Goal: Register for event/course

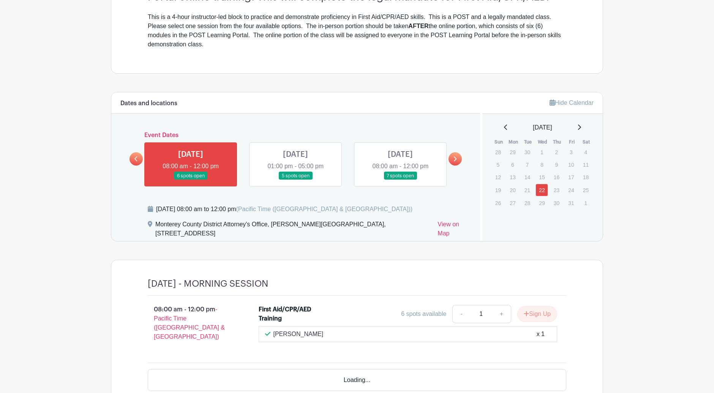
scroll to position [266, 0]
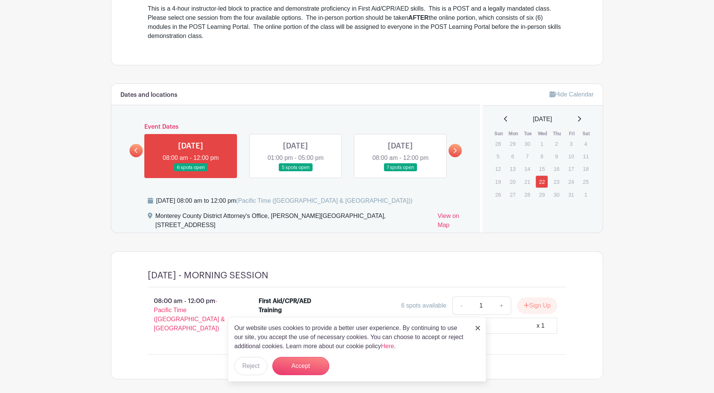
click at [295, 172] on link at bounding box center [295, 172] width 0 height 0
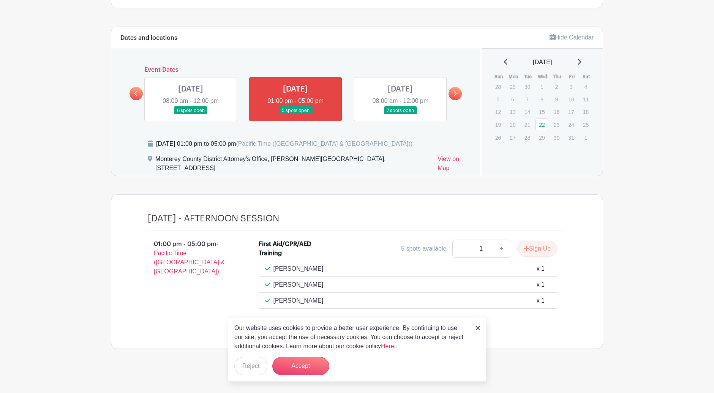
scroll to position [326, 0]
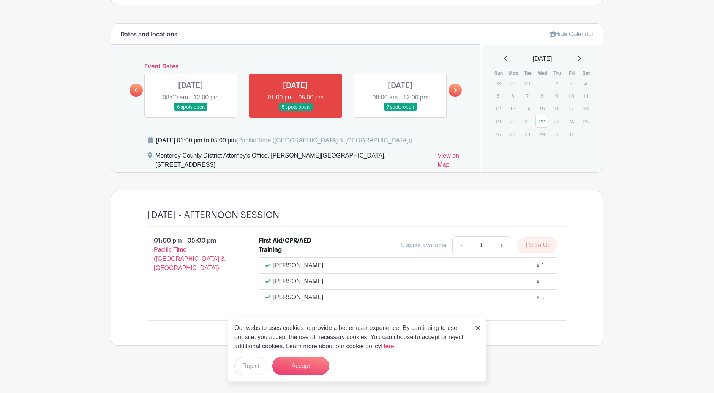
click at [478, 327] on img at bounding box center [477, 328] width 5 height 5
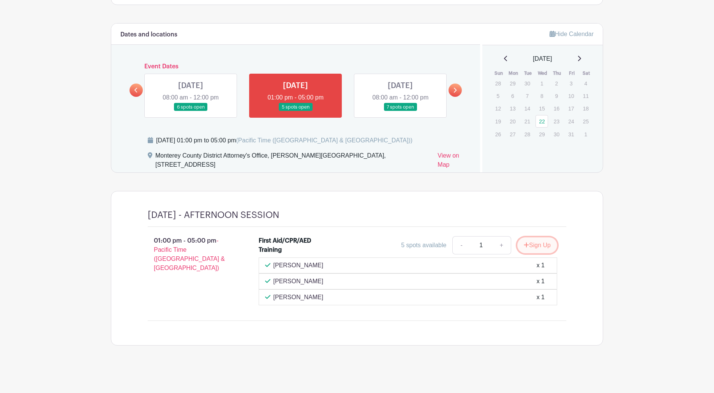
click at [537, 248] on button "Sign Up" at bounding box center [537, 245] width 40 height 16
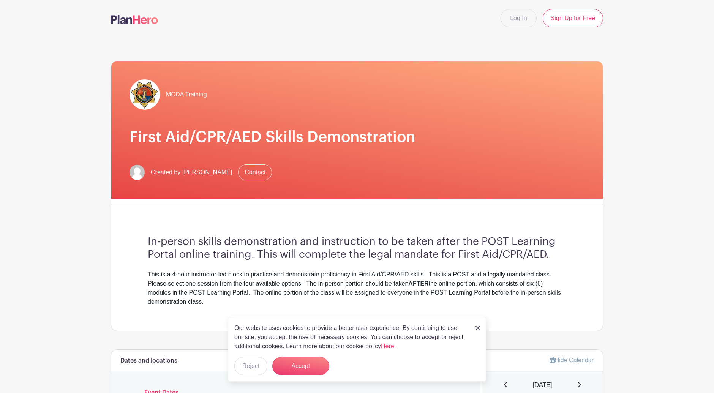
click at [478, 328] on img at bounding box center [477, 328] width 5 height 5
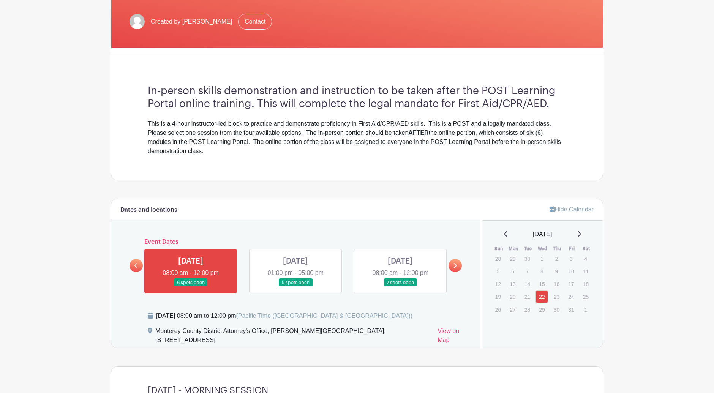
scroll to position [266, 0]
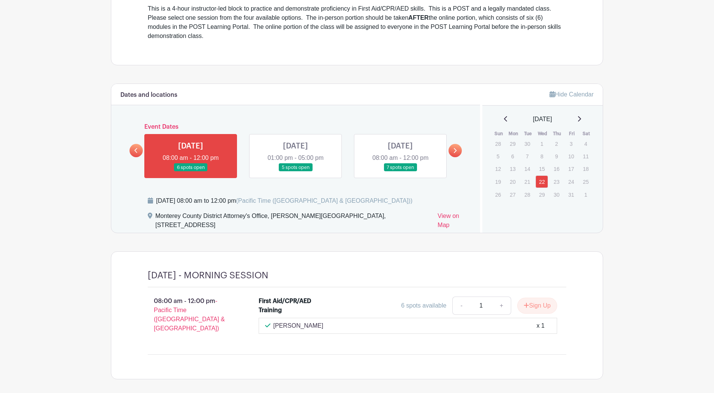
click at [295, 172] on link at bounding box center [295, 172] width 0 height 0
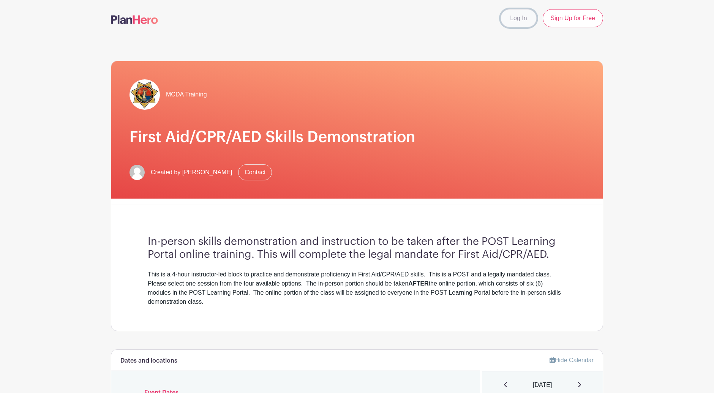
click at [521, 17] on link "Log In" at bounding box center [518, 18] width 36 height 18
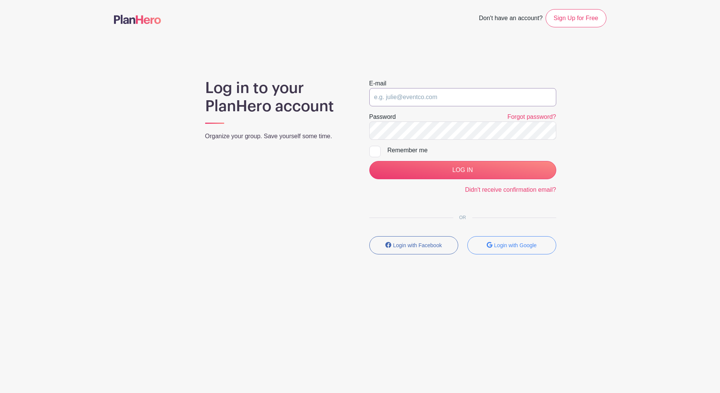
click at [427, 92] on input "email" at bounding box center [462, 97] width 187 height 18
click at [502, 97] on input "TORREST@CO.MONTEREY.CA.US" at bounding box center [462, 97] width 187 height 18
type input "T"
click at [478, 96] on input "email" at bounding box center [462, 97] width 187 height 18
type input "TORREST@COUNTYOFMONTEREY.GOV"
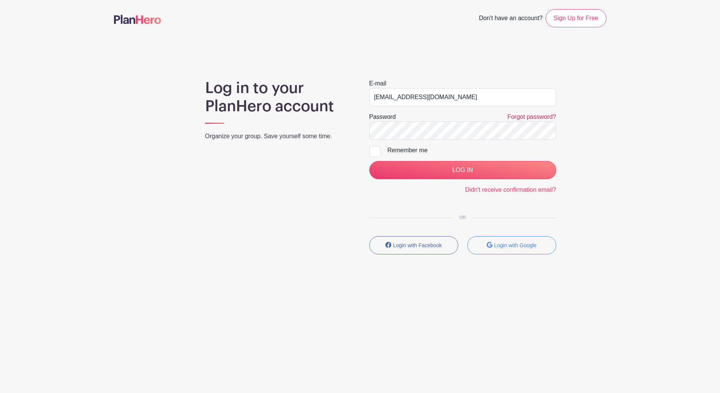
click at [517, 116] on link "Forgot password?" at bounding box center [531, 117] width 49 height 6
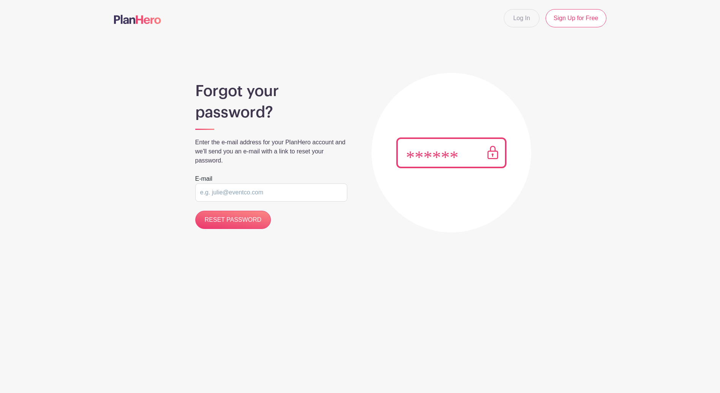
click at [450, 152] on img at bounding box center [451, 152] width 110 height 31
click at [273, 189] on input "email" at bounding box center [271, 192] width 152 height 18
type input "[EMAIL_ADDRESS][DOMAIN_NAME]"
click at [236, 219] on input "RESET PASSWORD" at bounding box center [233, 220] width 76 height 18
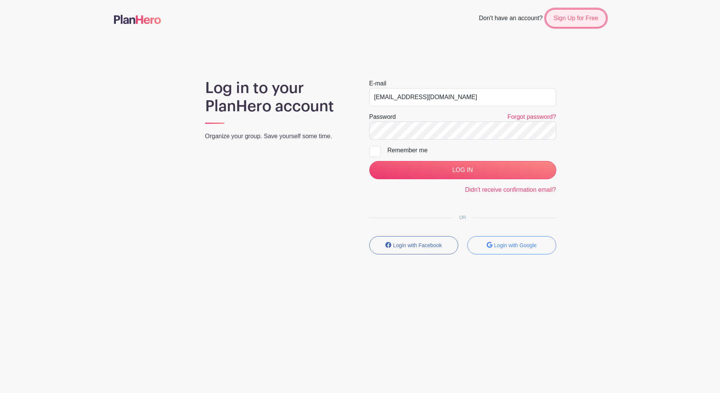
click at [560, 15] on link "Sign Up for Free" at bounding box center [575, 18] width 60 height 18
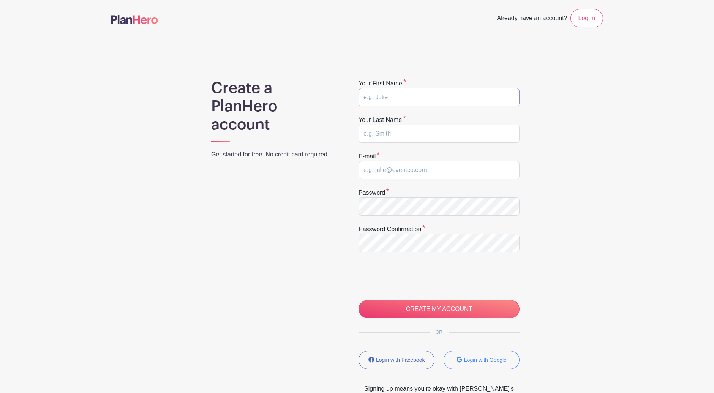
click at [381, 91] on input "text" at bounding box center [438, 97] width 161 height 18
type input "[PERSON_NAME]"
type input "[EMAIL_ADDRESS][DOMAIN_NAME]"
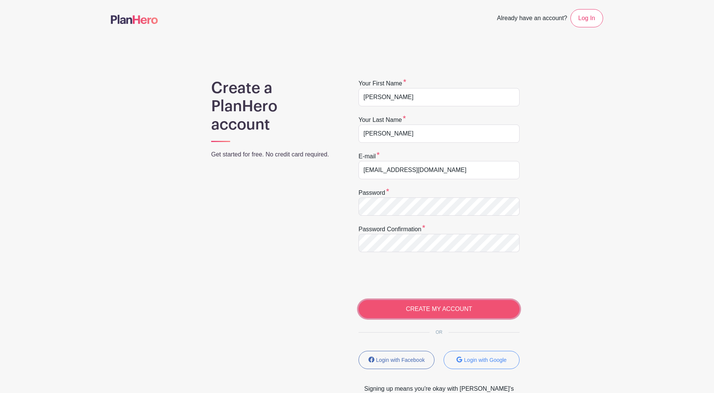
click at [436, 305] on input "CREATE MY ACCOUNT" at bounding box center [438, 309] width 161 height 18
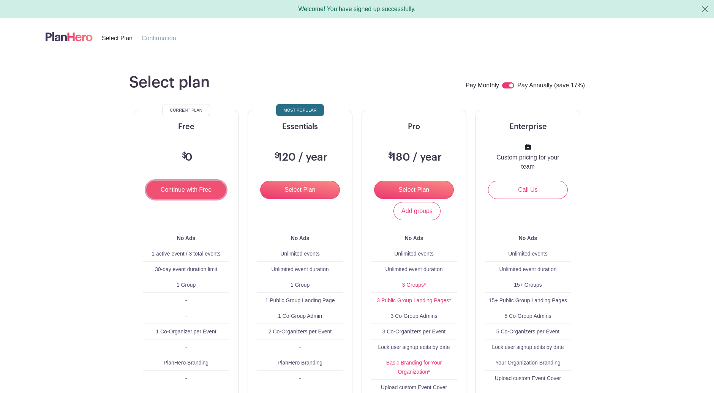
click at [201, 187] on input "Continue with Free" at bounding box center [186, 190] width 80 height 18
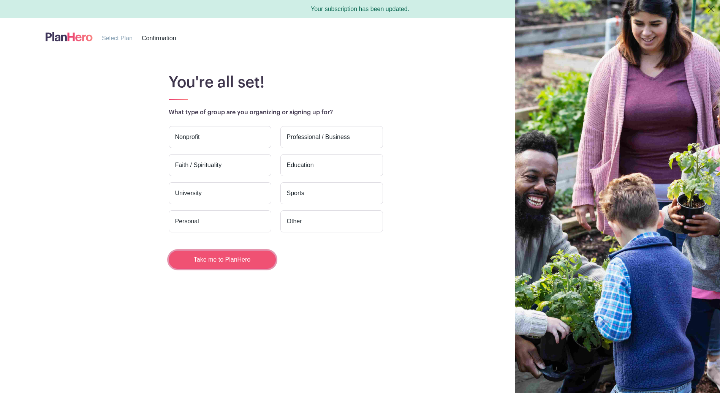
click at [215, 260] on button "Take me to PlanHero" at bounding box center [222, 260] width 107 height 18
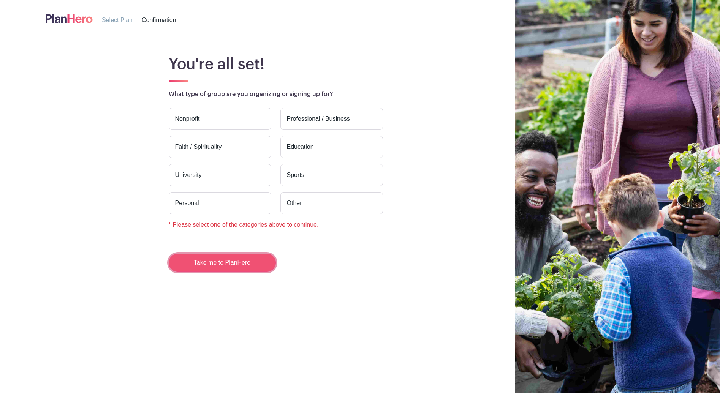
click at [214, 260] on button "Take me to PlanHero" at bounding box center [222, 263] width 107 height 18
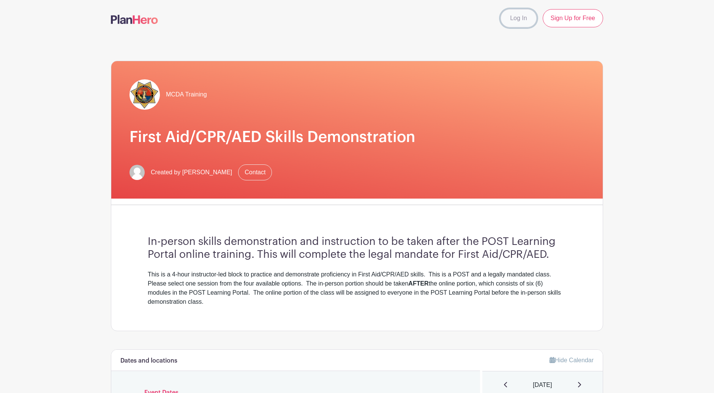
click at [526, 24] on link "Log In" at bounding box center [518, 18] width 36 height 18
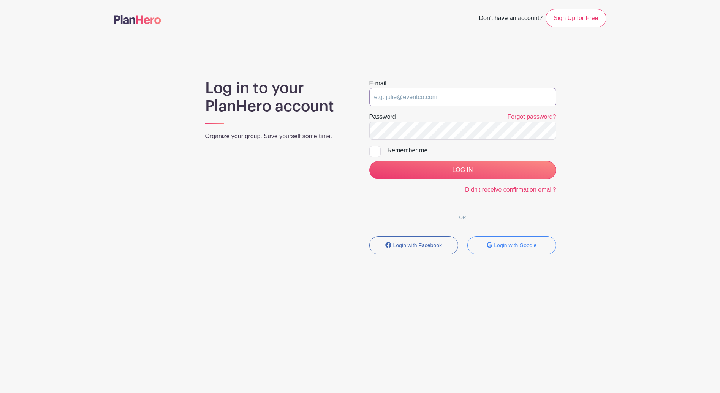
type input "TORREST@CO.MONTEREY.CA.US"
click at [431, 104] on input "TORREST@CO.MONTEREY.CA.US" at bounding box center [462, 97] width 187 height 18
click at [359, 129] on div "Log in to your PlanHero account Organize your group. Save yourself some time." at bounding box center [278, 170] width 164 height 182
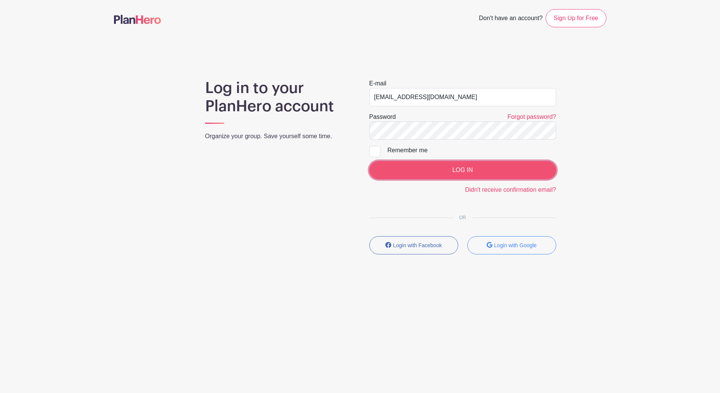
click at [438, 172] on input "LOG IN" at bounding box center [462, 170] width 187 height 18
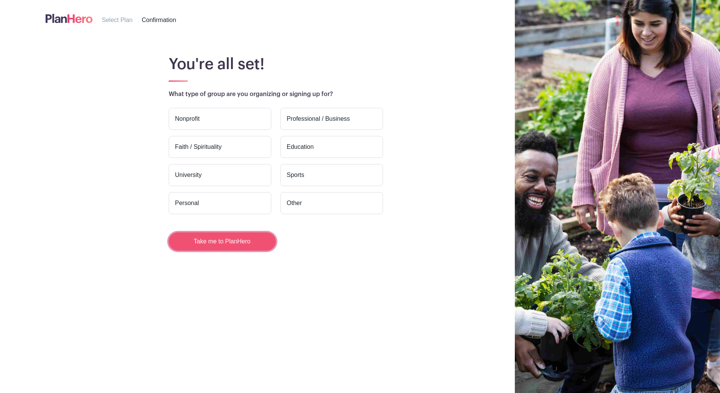
click at [240, 240] on button "Take me to PlanHero" at bounding box center [222, 241] width 107 height 18
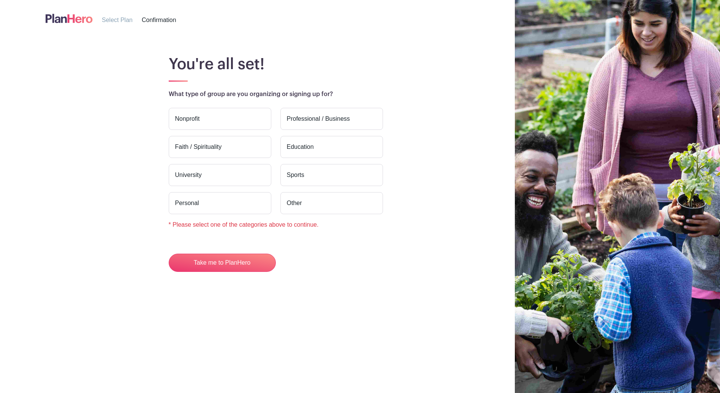
click at [223, 203] on label "Personal" at bounding box center [220, 203] width 103 height 22
click at [0, 0] on input "Personal" at bounding box center [0, 0] width 0 height 0
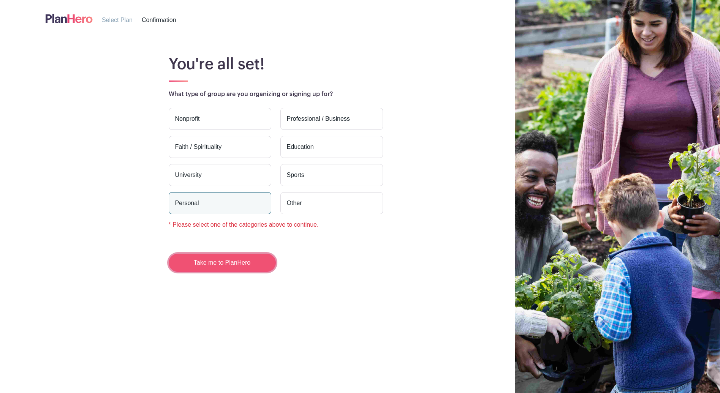
click at [234, 267] on button "Take me to PlanHero" at bounding box center [222, 263] width 107 height 18
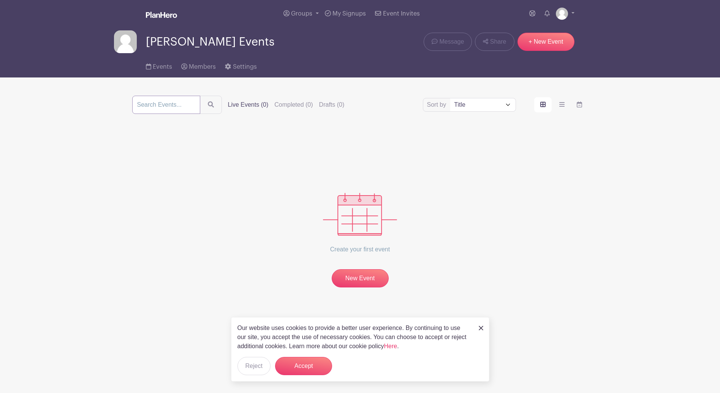
click at [166, 108] on input "search" at bounding box center [166, 105] width 68 height 18
type input "cpr"
click at [211, 104] on icon "submit" at bounding box center [211, 105] width 6 height 6
click at [351, 14] on span "My Signups" at bounding box center [348, 14] width 33 height 6
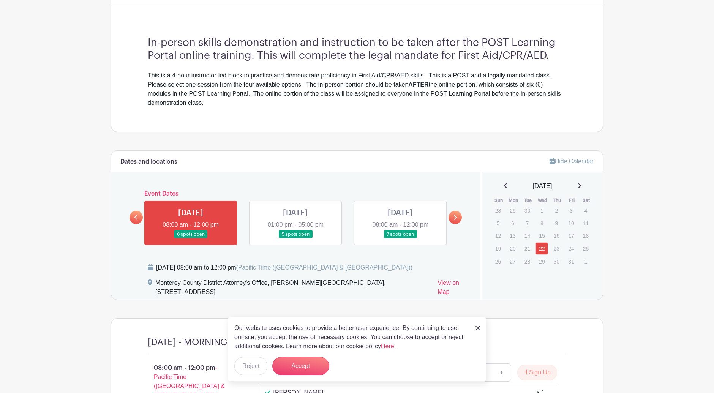
scroll to position [228, 0]
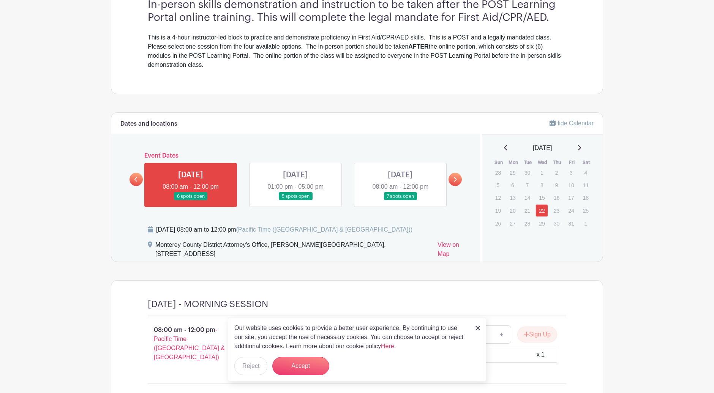
click at [295, 201] on link at bounding box center [295, 201] width 0 height 0
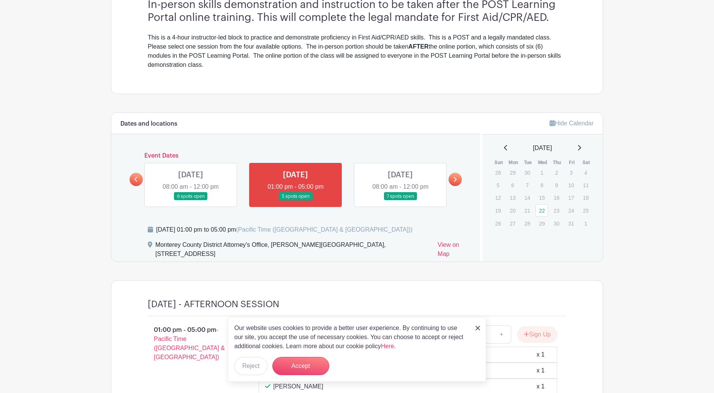
scroll to position [317, 0]
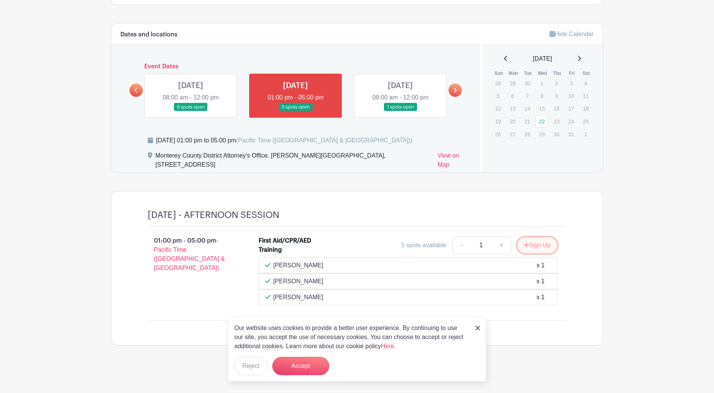
click at [538, 249] on button "Sign Up" at bounding box center [537, 245] width 40 height 16
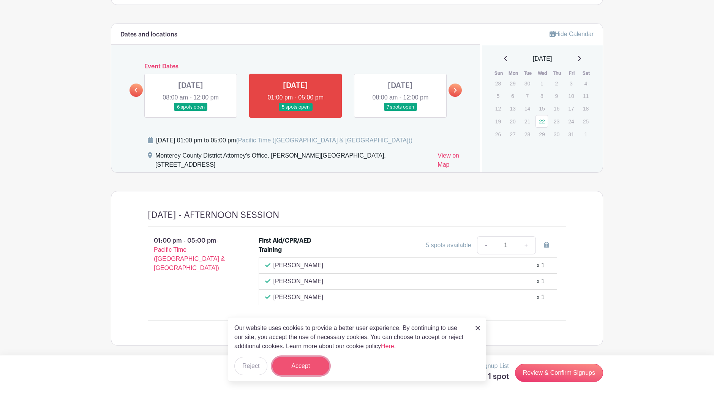
click at [316, 359] on button "Accept" at bounding box center [300, 366] width 57 height 18
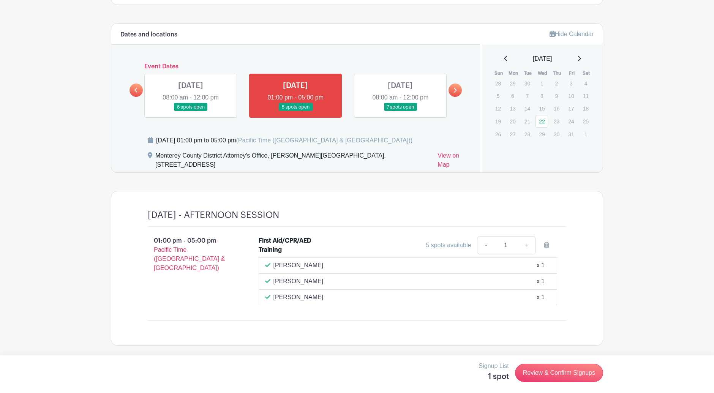
click at [400, 111] on link at bounding box center [400, 111] width 0 height 0
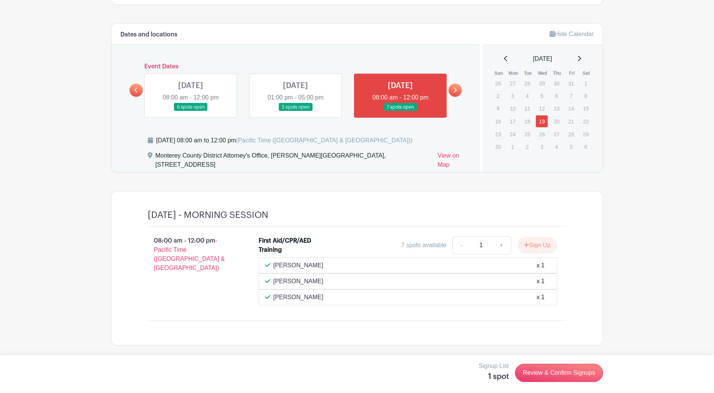
click at [458, 91] on link at bounding box center [454, 90] width 13 height 13
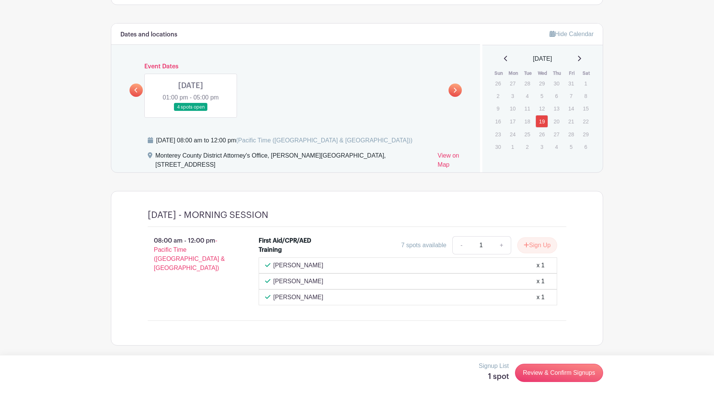
click at [191, 111] on link at bounding box center [191, 111] width 0 height 0
